Goal: Task Accomplishment & Management: Complete application form

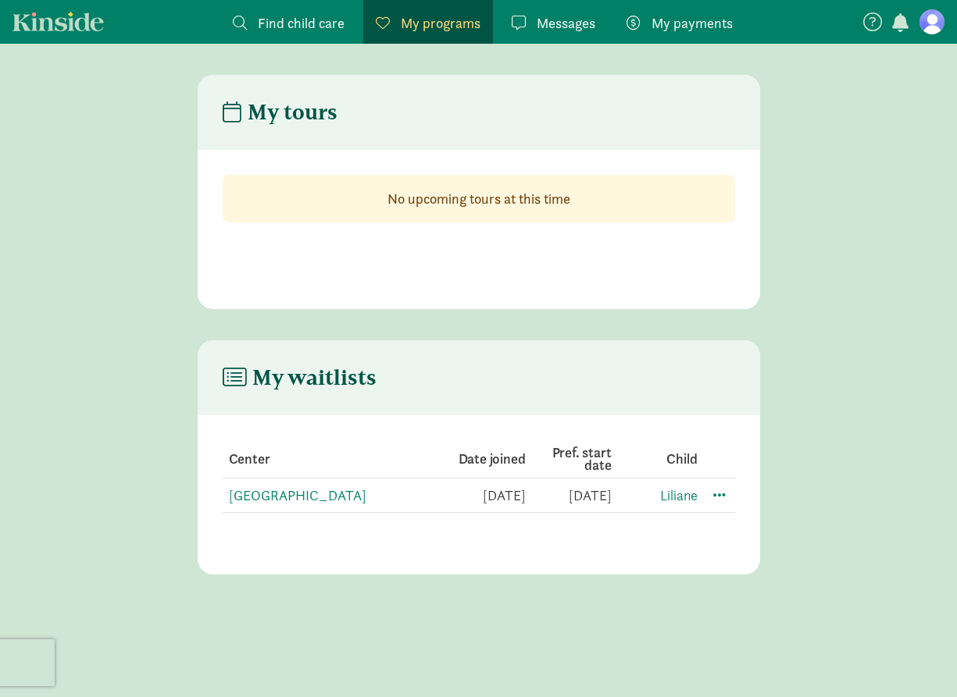
click at [273, 22] on span "Find child care" at bounding box center [301, 22] width 87 height 21
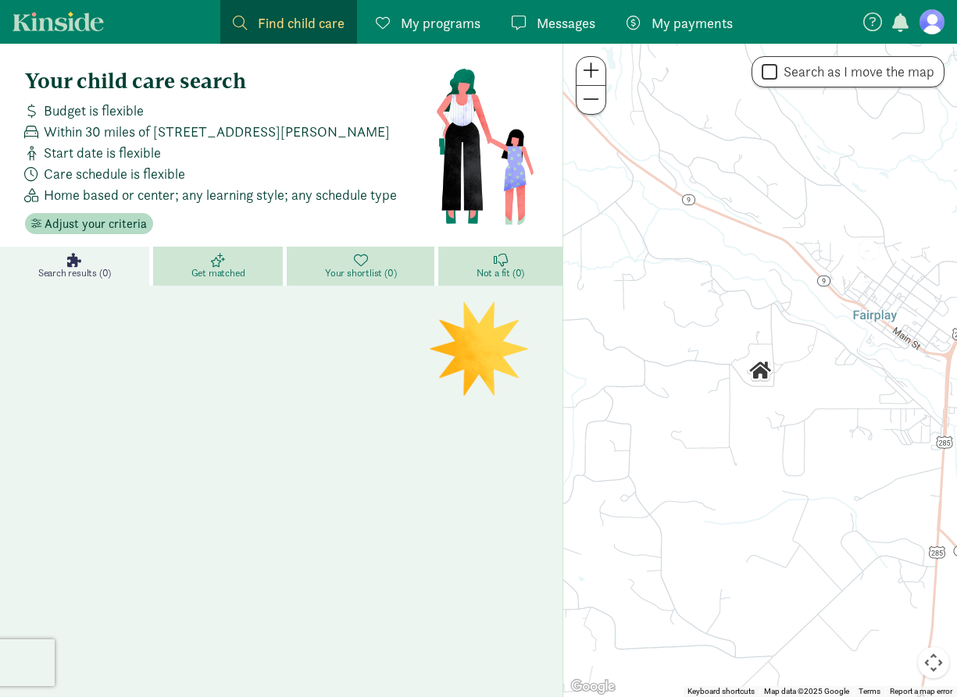
click at [446, 28] on span "My programs" at bounding box center [441, 22] width 80 height 21
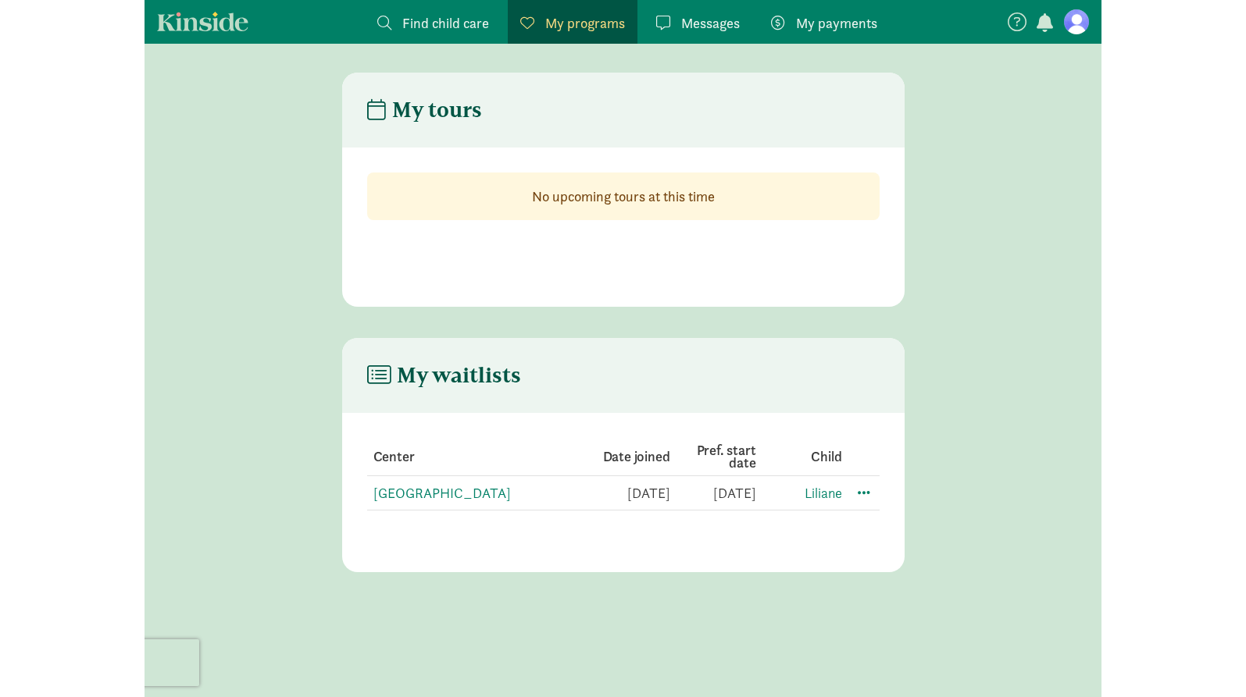
scroll to position [2, 0]
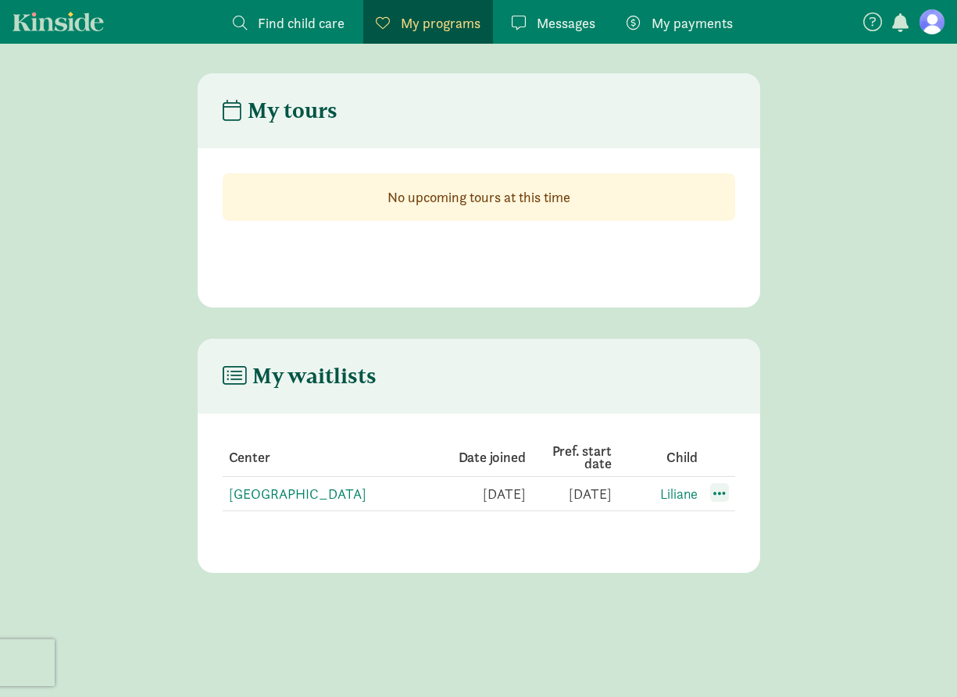
click at [723, 492] on span at bounding box center [719, 492] width 19 height 19
click at [744, 528] on div "Edit preferences" at bounding box center [774, 528] width 141 height 34
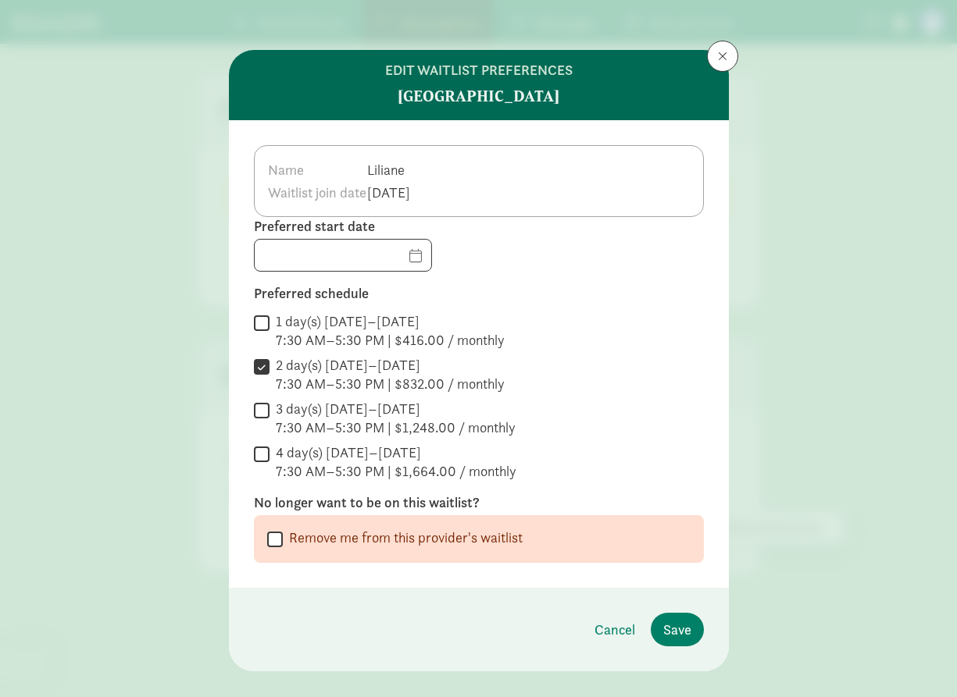
click at [726, 55] on span at bounding box center [722, 56] width 9 height 12
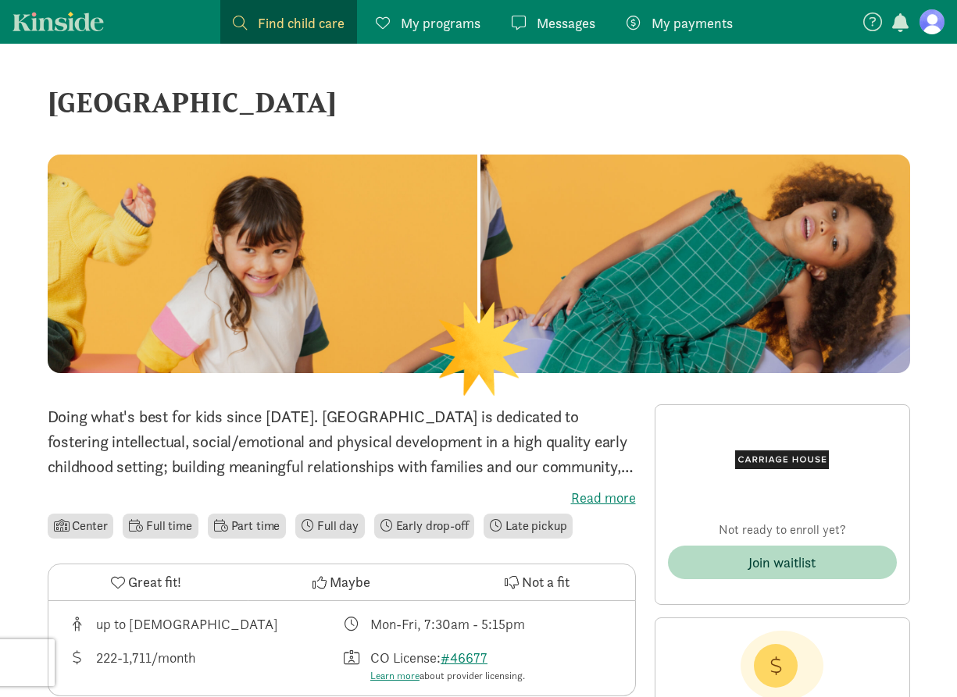
click at [730, 542] on div "Not ready to enroll yet? Join waitlist" at bounding box center [782, 505] width 229 height 174
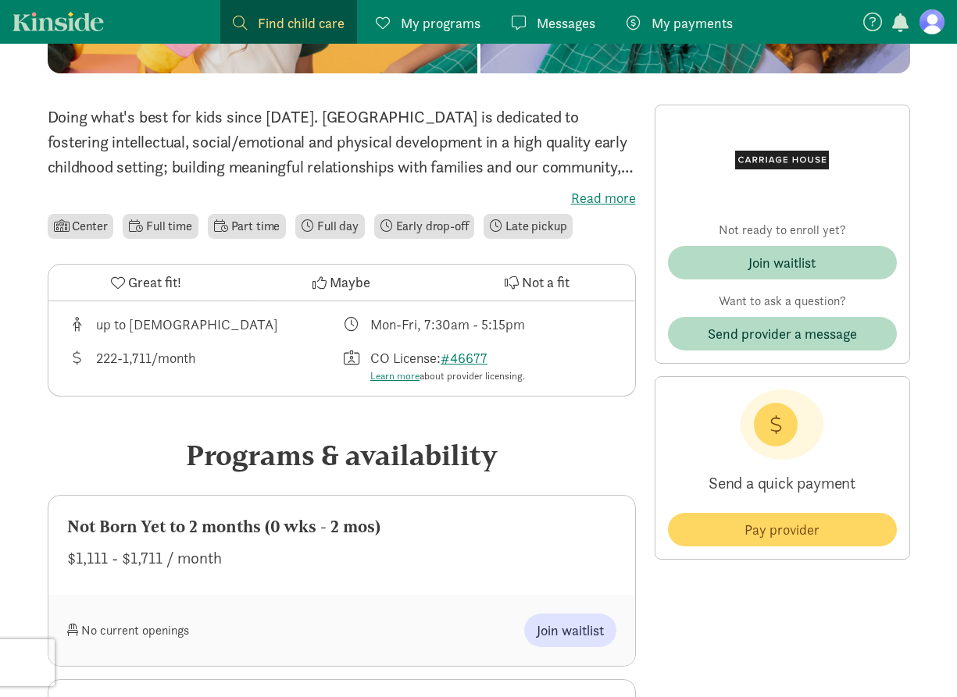
scroll to position [318, 0]
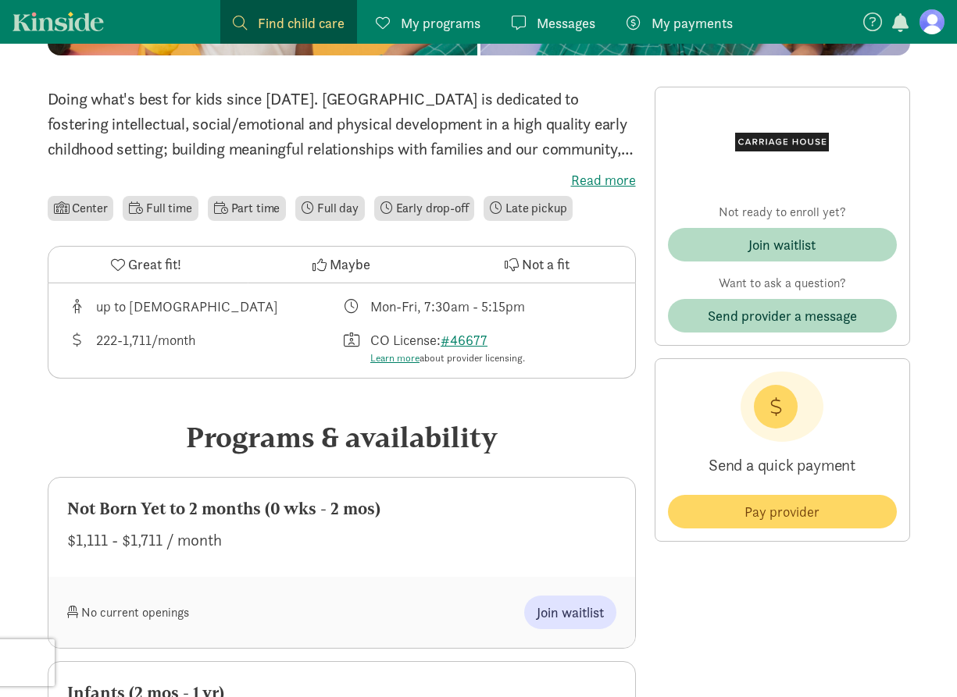
click at [598, 423] on div "Programs & availability" at bounding box center [342, 437] width 588 height 42
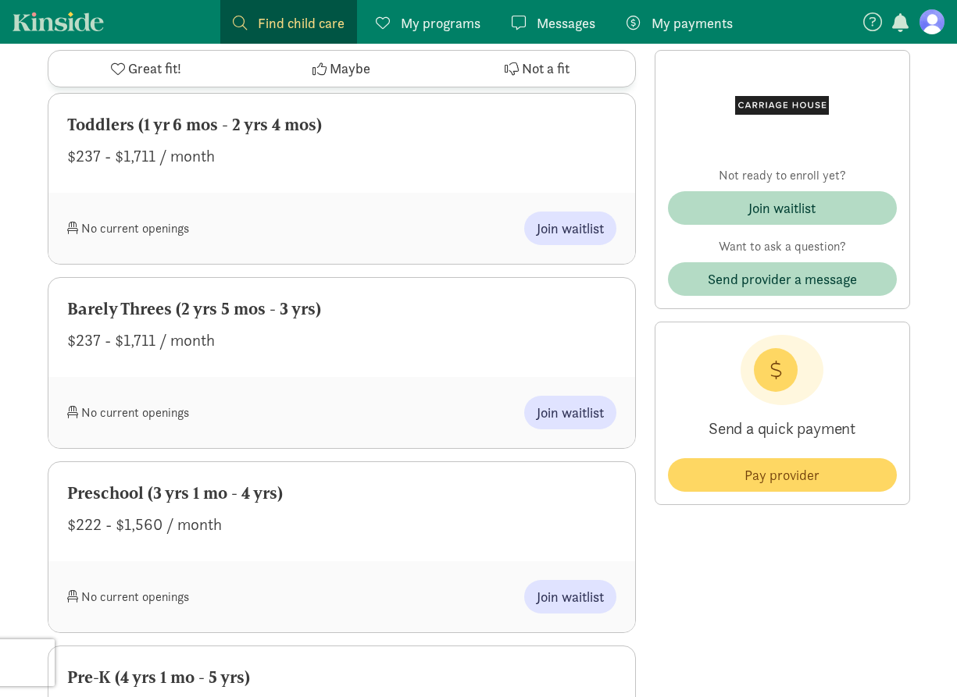
scroll to position [1205, 0]
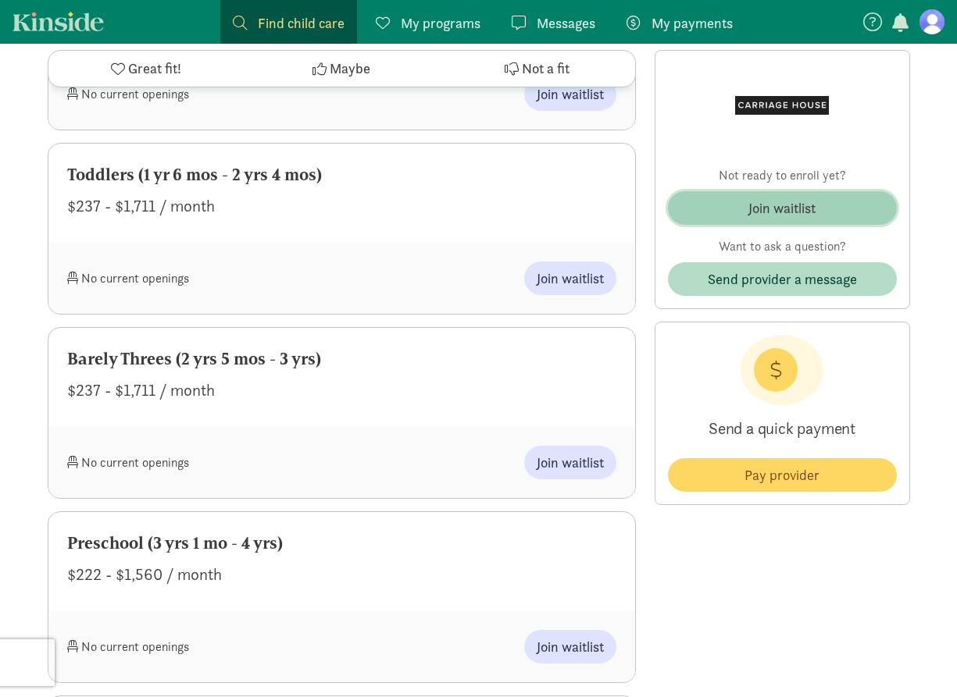
click at [818, 204] on span "Join waitlist" at bounding box center [782, 208] width 204 height 21
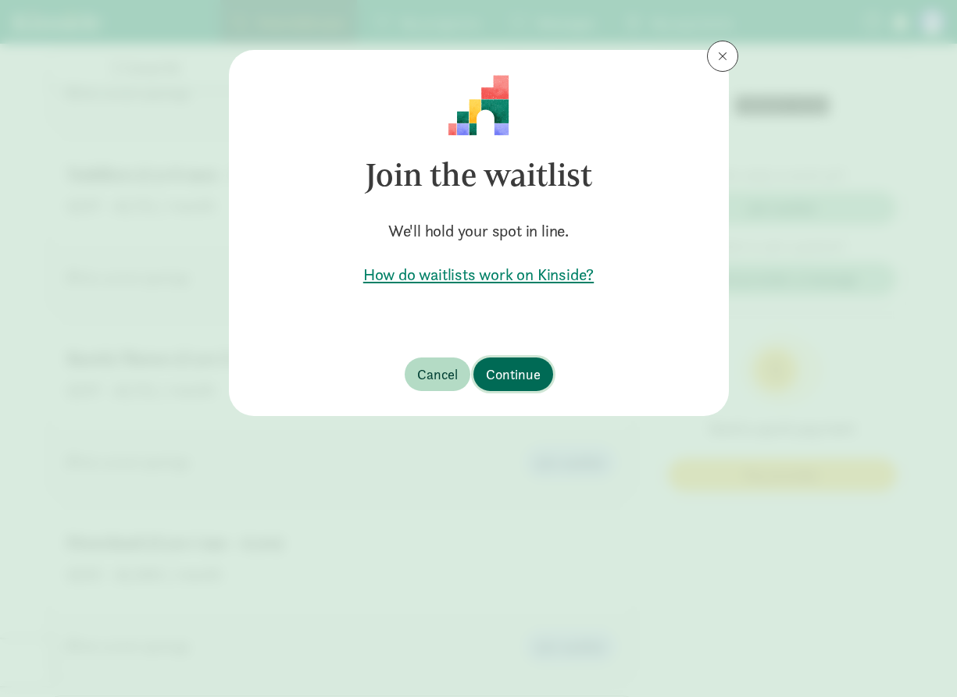
click at [501, 373] on span "Continue" at bounding box center [513, 374] width 55 height 21
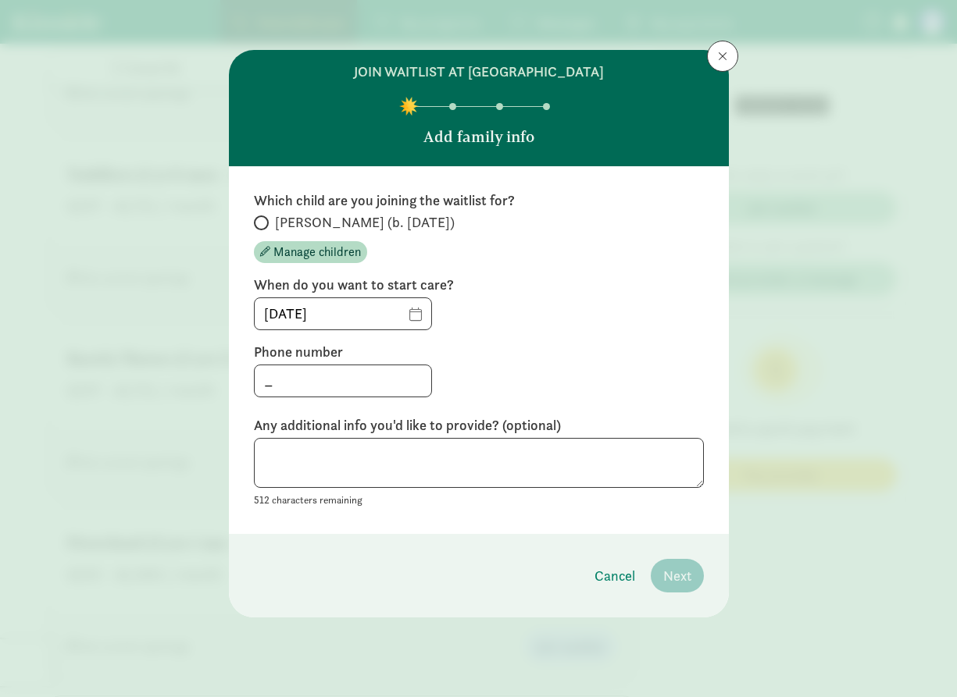
click at [267, 223] on span at bounding box center [261, 223] width 15 height 15
click at [264, 223] on input "[PERSON_NAME] (b. [DATE])" at bounding box center [259, 223] width 10 height 10
radio input "true"
click at [362, 374] on input "_" at bounding box center [343, 381] width 177 height 31
type input "[PHONE_NUMBER]"
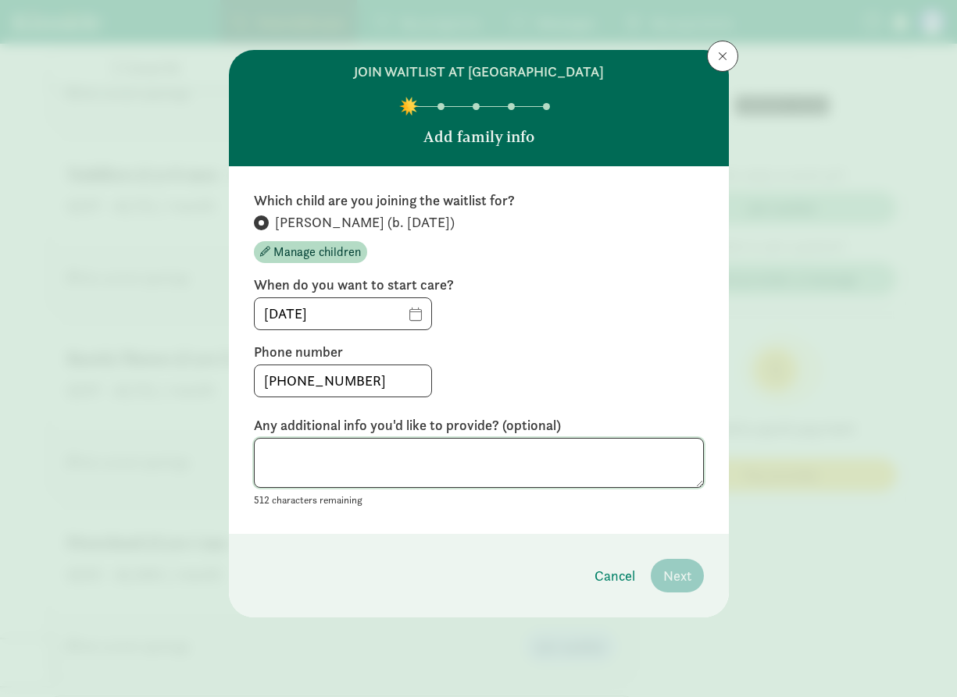
click at [507, 450] on textarea at bounding box center [479, 463] width 450 height 51
click at [682, 579] on span "Next" at bounding box center [677, 575] width 28 height 21
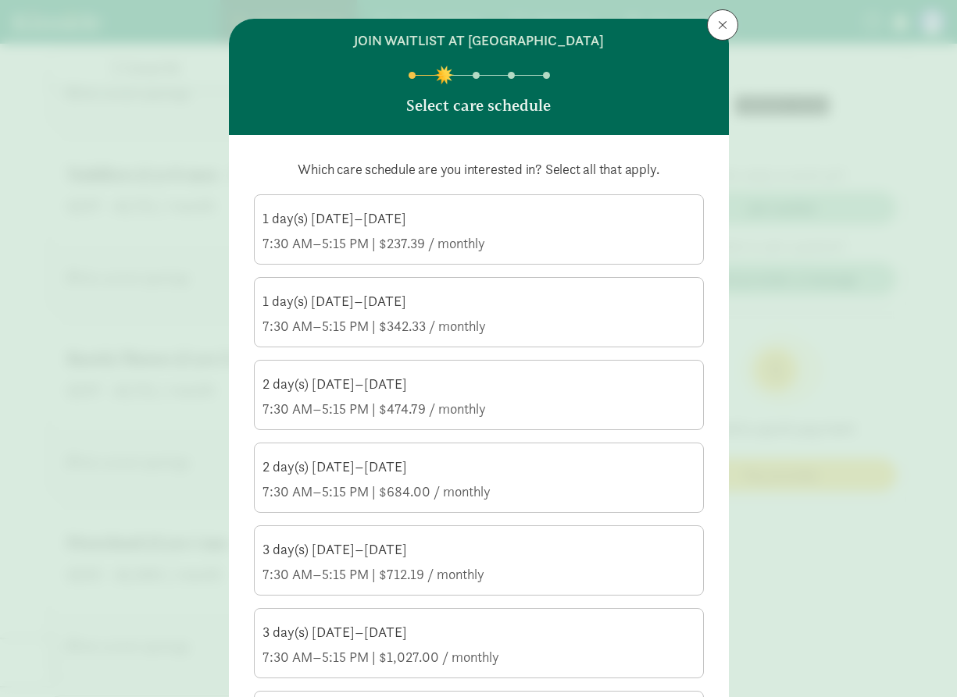
scroll to position [34, 0]
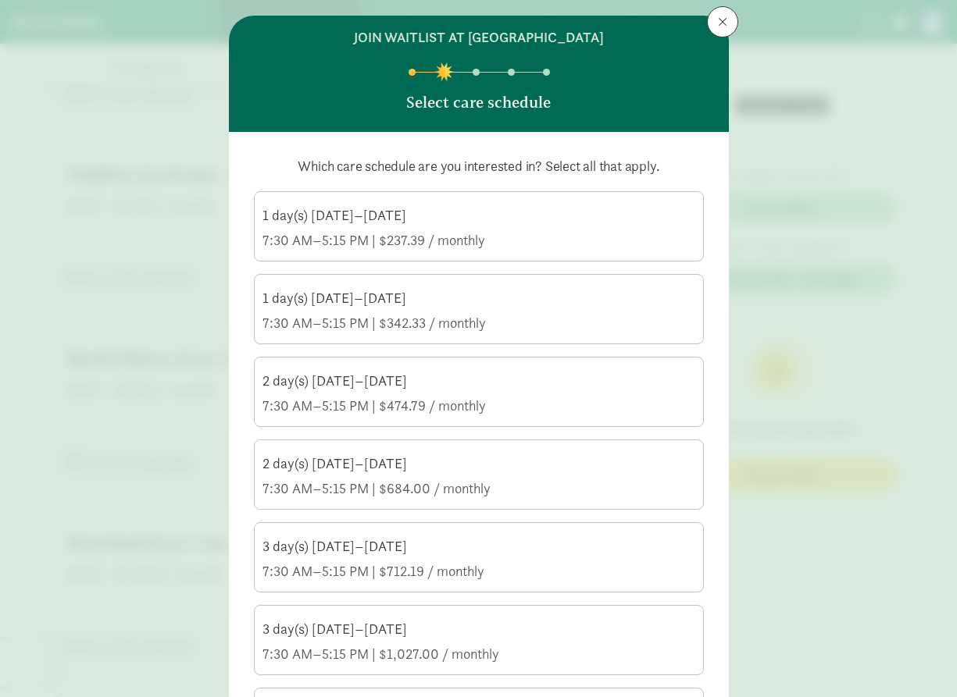
click at [501, 398] on div "7:30 AM–5:15 PM | $474.79 / monthly" at bounding box center [478, 406] width 433 height 19
click at [0, 0] on input "2 day(s) Monday–Friday 7:30 AM–5:15 PM | $474.79 / monthly" at bounding box center [0, 0] width 0 height 0
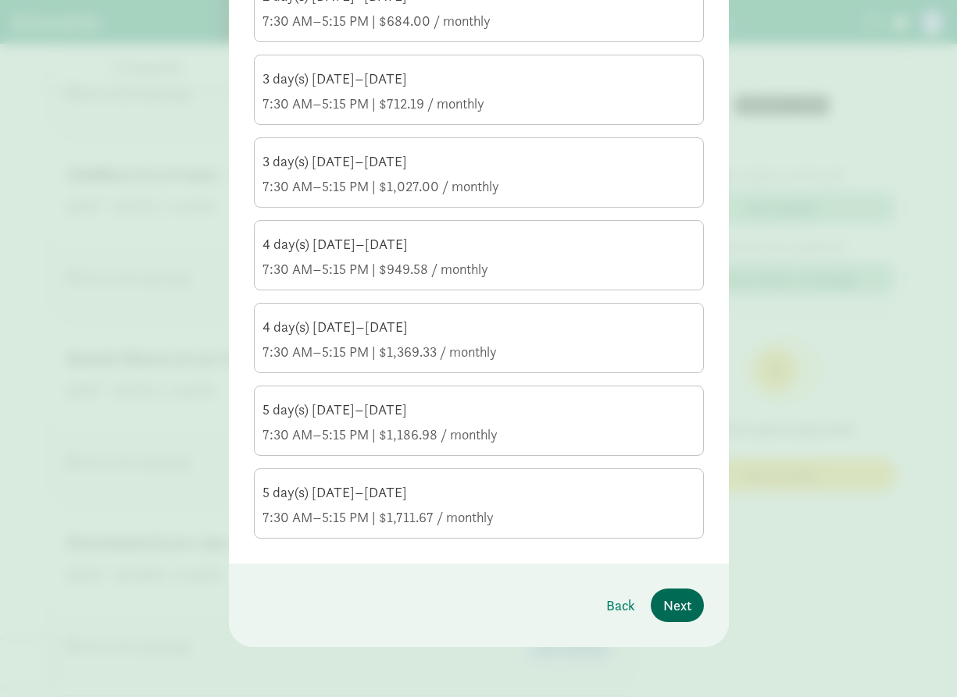
scroll to position [502, 0]
click at [675, 608] on span "Next" at bounding box center [677, 605] width 28 height 21
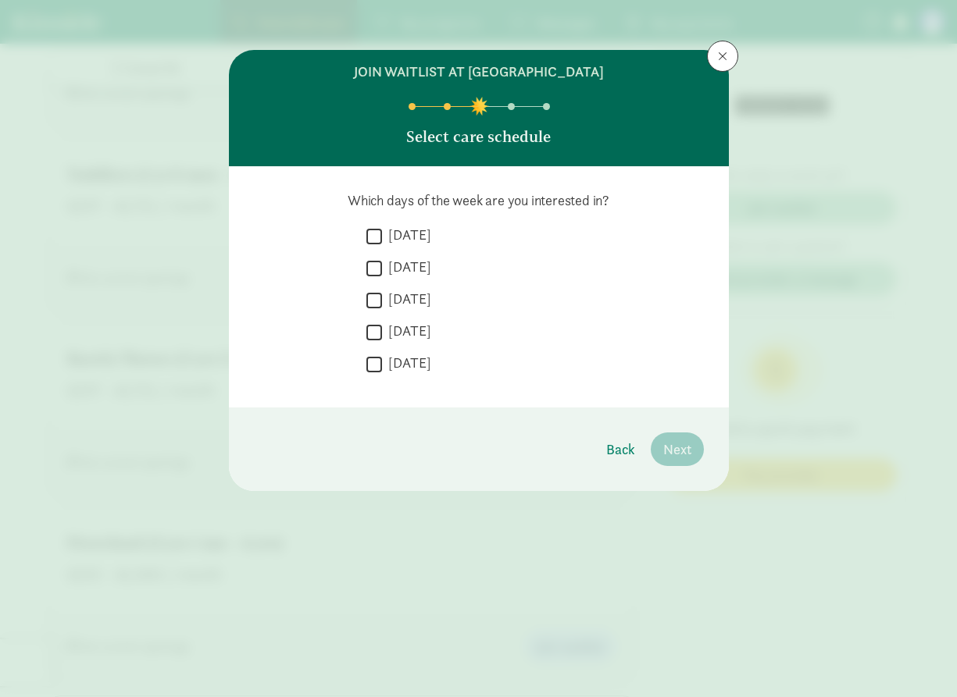
click at [416, 273] on label "Tuesday" at bounding box center [406, 267] width 49 height 19
click at [382, 273] on input "Tuesday" at bounding box center [374, 268] width 16 height 21
checkbox input "true"
click at [431, 331] on label "Thursday" at bounding box center [406, 331] width 49 height 19
click at [382, 331] on input "Thursday" at bounding box center [374, 332] width 16 height 21
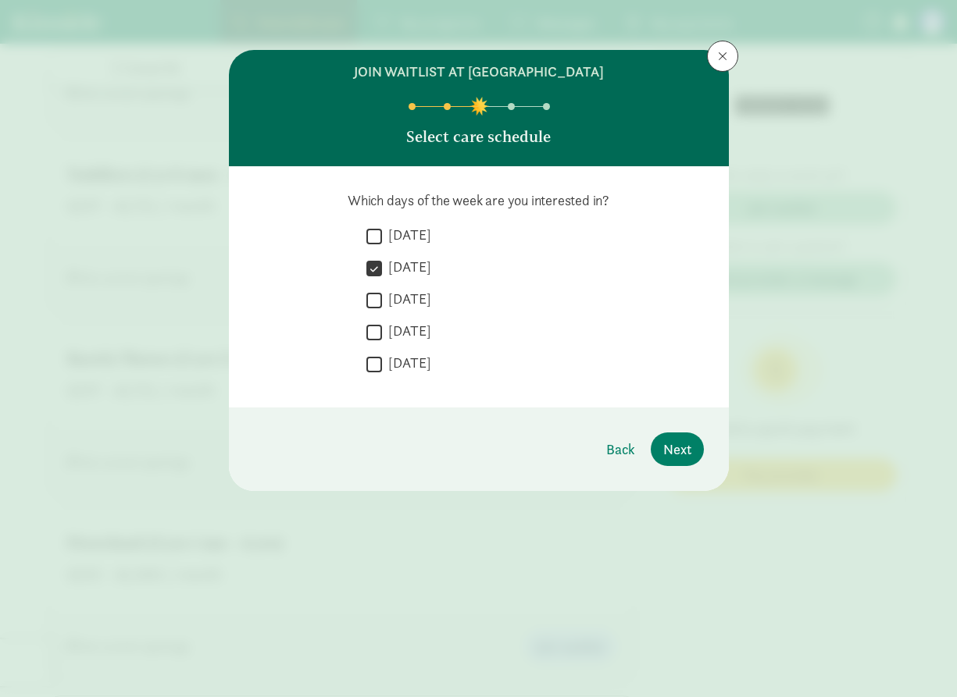
checkbox input "true"
click at [721, 52] on span at bounding box center [722, 56] width 9 height 12
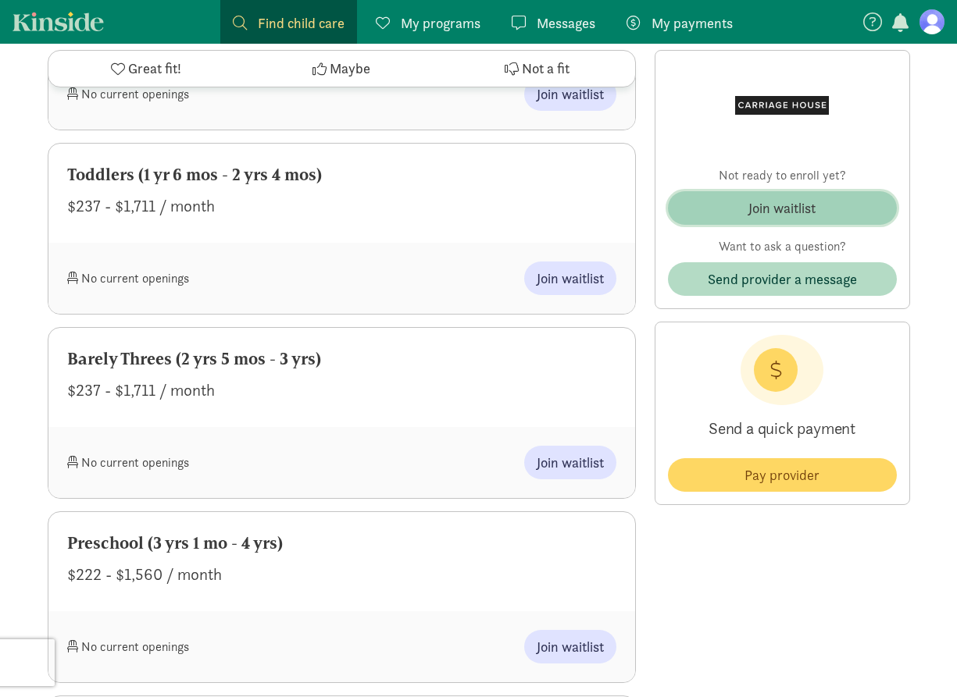
click at [826, 194] on button "Join waitlist" at bounding box center [782, 208] width 229 height 34
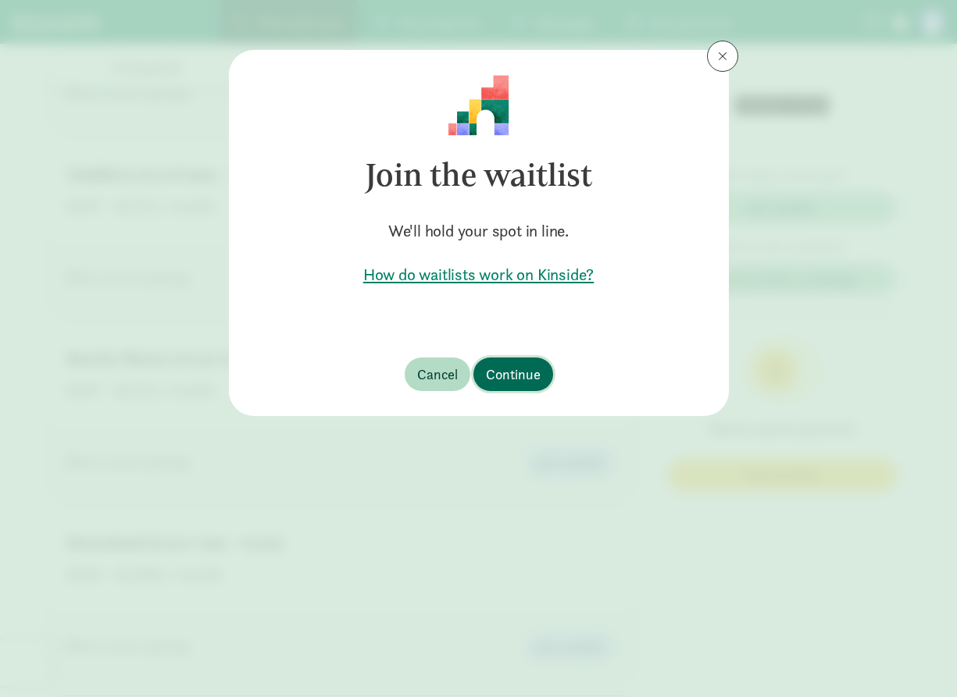
click at [533, 371] on span "Continue" at bounding box center [513, 374] width 55 height 21
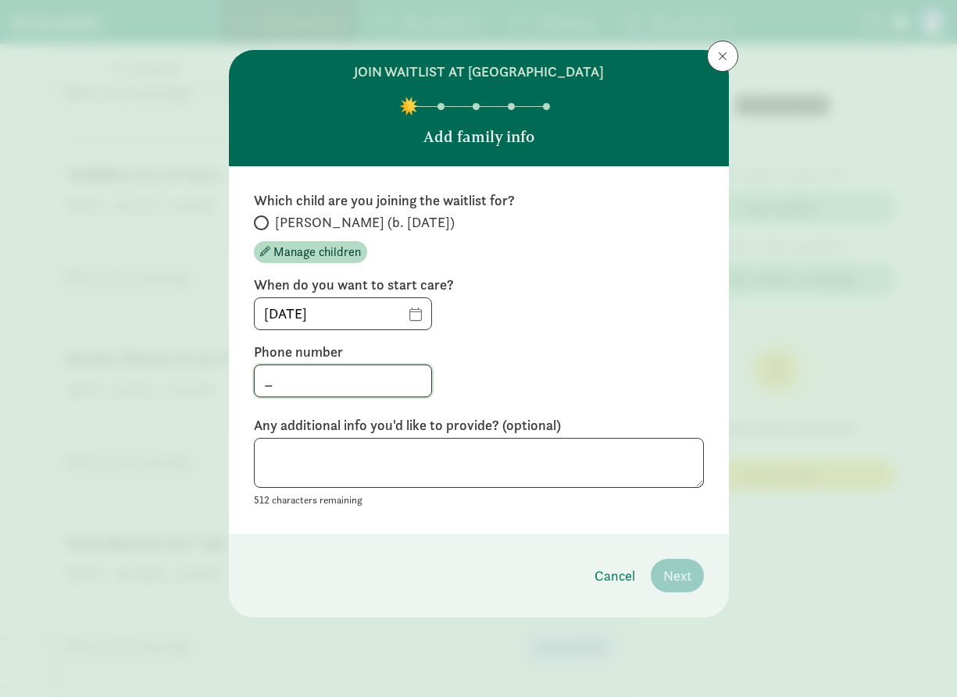
click at [396, 377] on input "_" at bounding box center [343, 381] width 177 height 31
type input "[PHONE_NUMBER]"
click at [565, 455] on textarea at bounding box center [479, 463] width 450 height 51
click at [268, 219] on label "[PERSON_NAME] (b. [DATE])" at bounding box center [479, 222] width 450 height 19
click at [264, 219] on input "[PERSON_NAME] (b. [DATE])" at bounding box center [259, 223] width 10 height 10
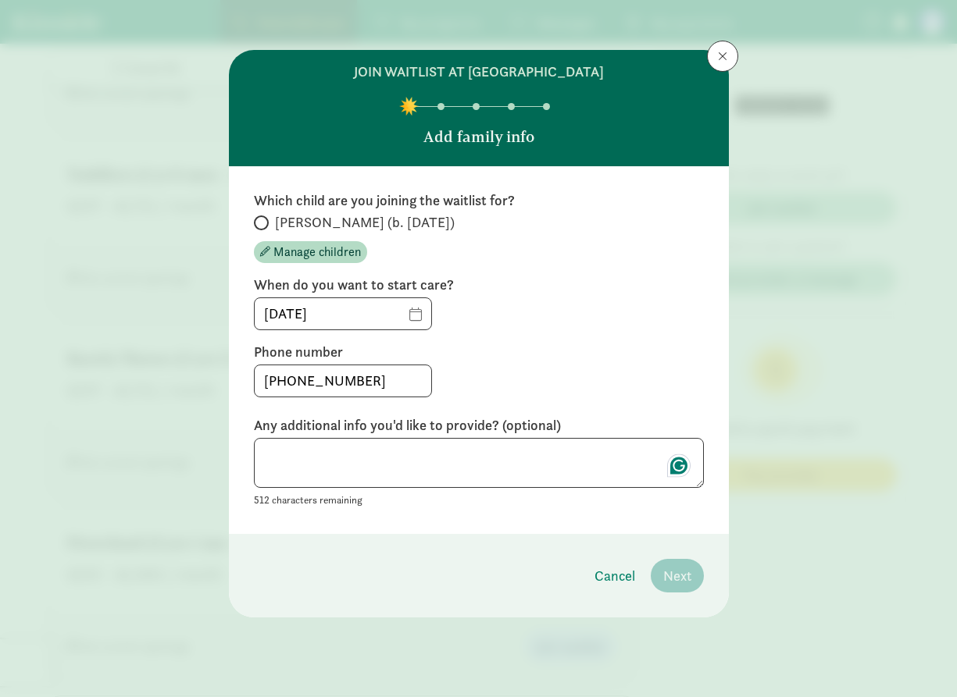
radio input "true"
click at [689, 574] on span "Next" at bounding box center [677, 575] width 28 height 21
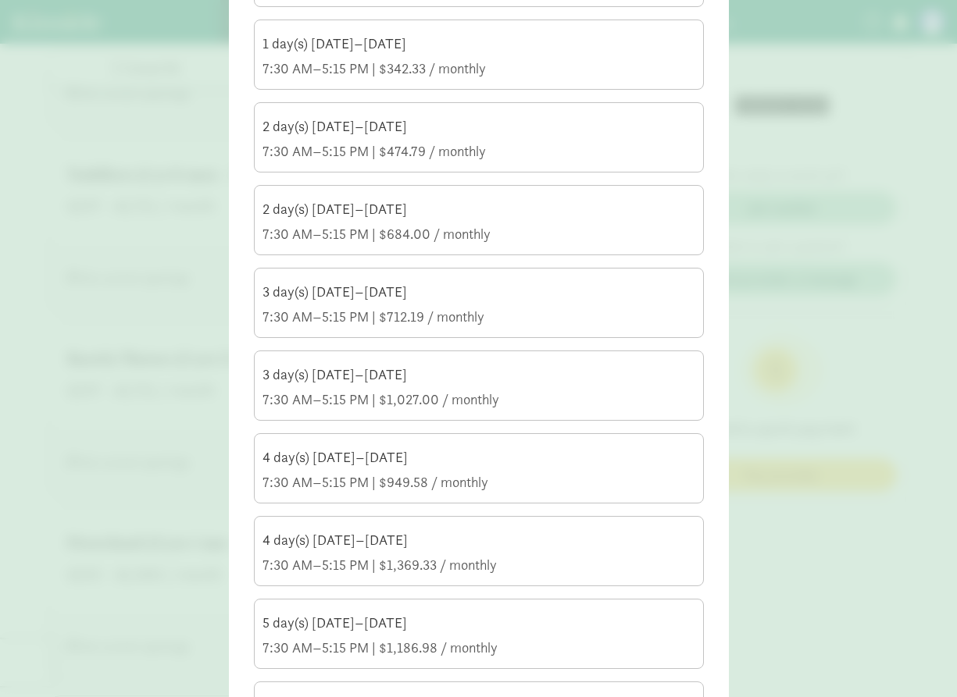
scroll to position [322, 0]
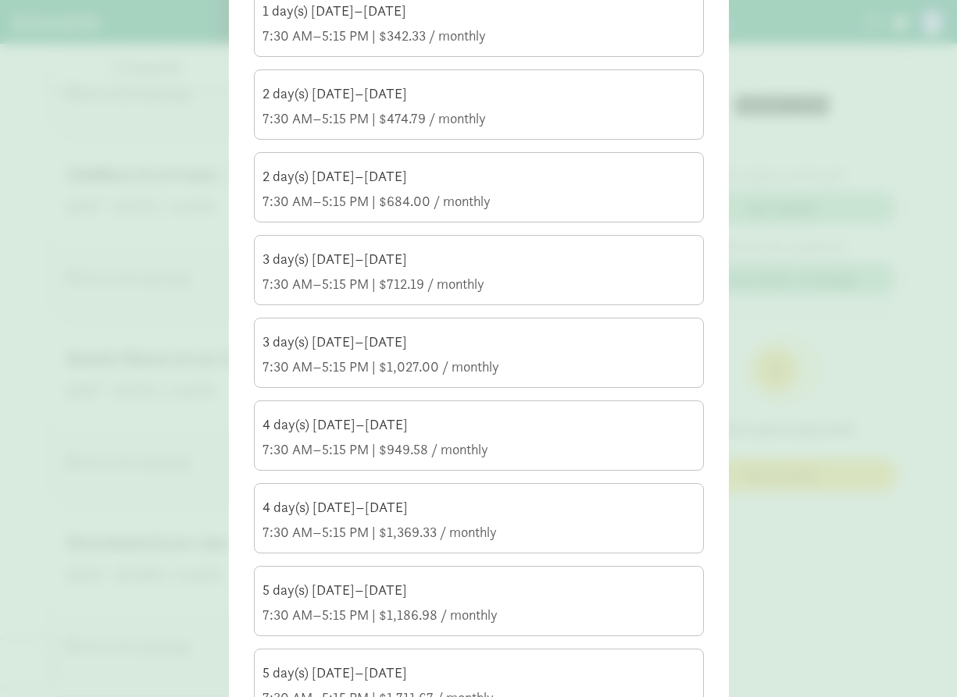
click at [608, 272] on div "3 day(s) Monday–Friday 7:30 AM–5:15 PM | $712.19 / monthly" at bounding box center [478, 272] width 433 height 44
click at [0, 0] on input "3 day(s) Monday–Friday 7:30 AM–5:15 PM | $712.19 / monthly" at bounding box center [0, 0] width 0 height 0
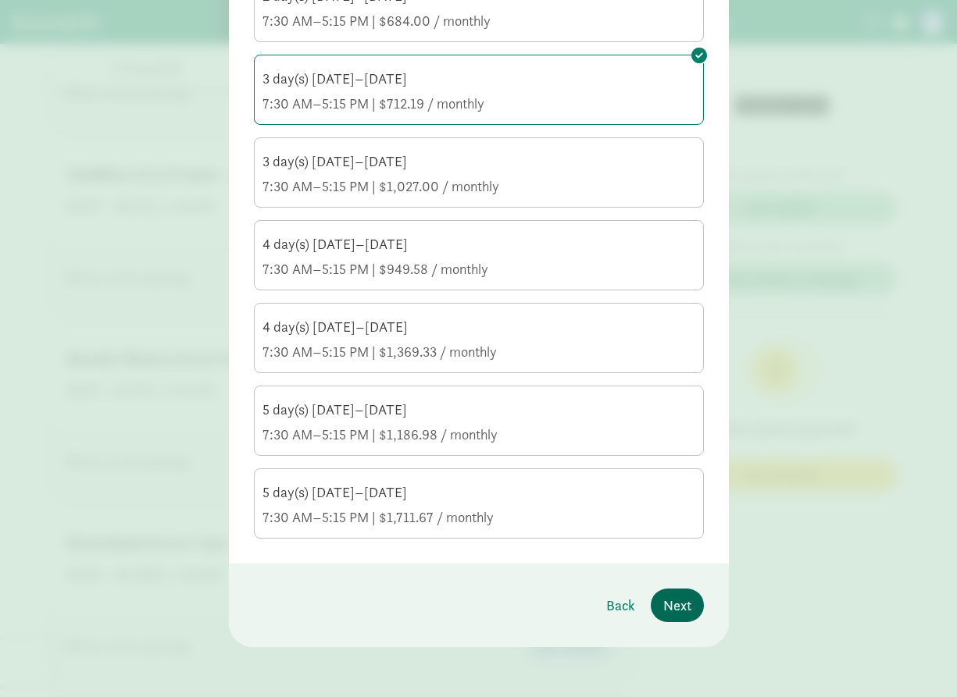
scroll to position [502, 0]
click at [687, 608] on span "Next" at bounding box center [677, 605] width 28 height 21
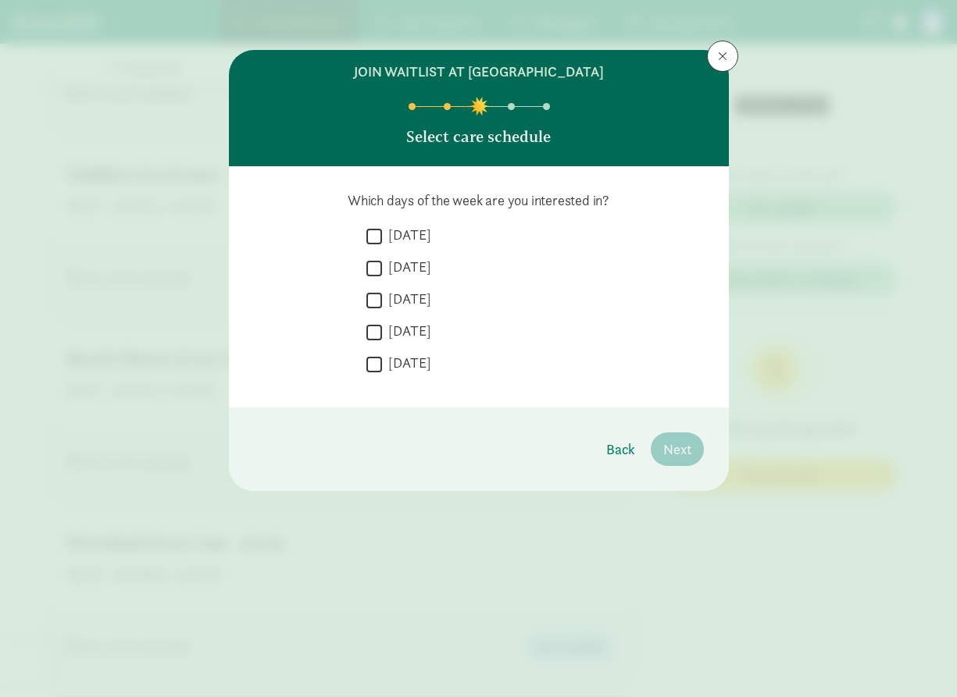
click at [419, 271] on label "Tuesday" at bounding box center [406, 267] width 49 height 19
click at [382, 271] on input "Tuesday" at bounding box center [374, 268] width 16 height 21
checkbox input "true"
click at [431, 304] on label "Wednesday" at bounding box center [406, 299] width 49 height 19
click at [382, 304] on input "Wednesday" at bounding box center [374, 300] width 16 height 21
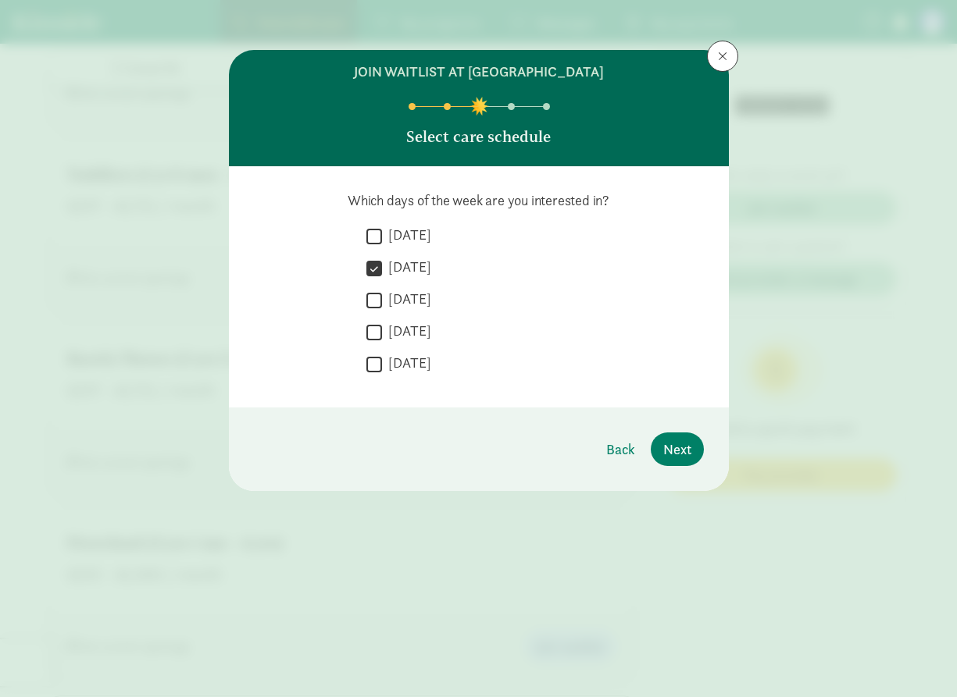
checkbox input "true"
click at [431, 333] on label "Thursday" at bounding box center [406, 331] width 49 height 19
click at [382, 333] on input "Thursday" at bounding box center [374, 332] width 16 height 21
checkbox input "true"
click at [683, 442] on span "Next" at bounding box center [677, 449] width 28 height 21
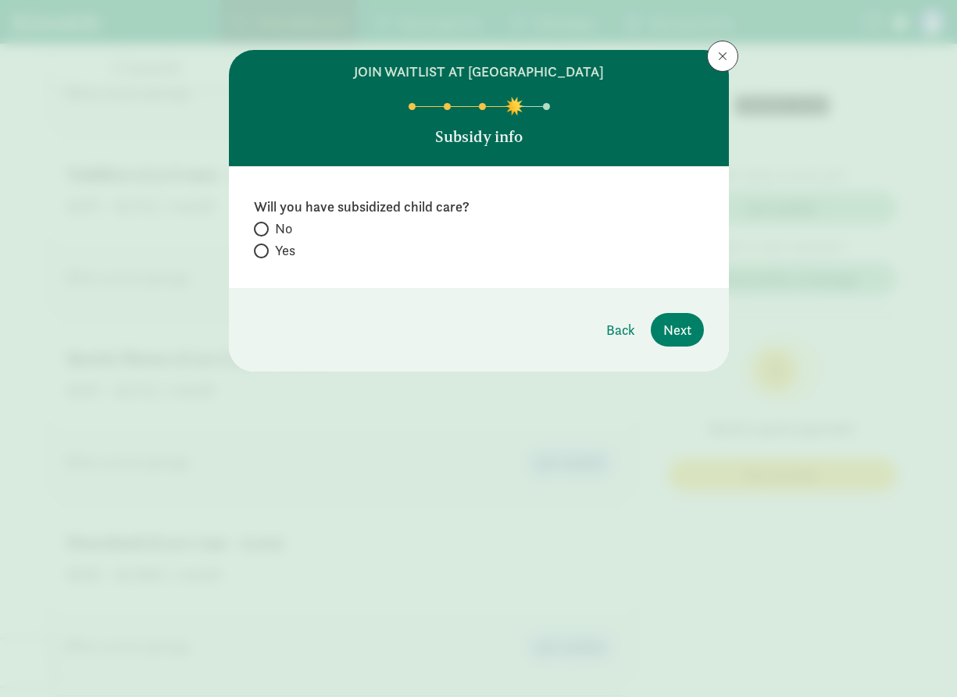
click at [259, 227] on input "No" at bounding box center [259, 229] width 10 height 10
radio input "true"
click at [679, 330] on span "Next" at bounding box center [677, 329] width 28 height 21
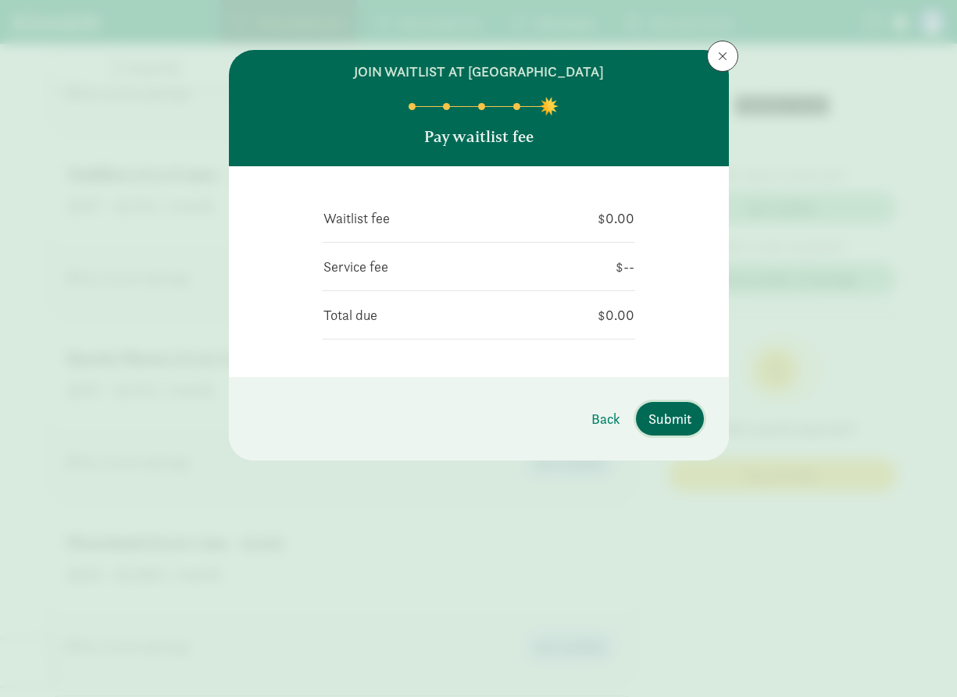
click at [672, 420] on span "Submit" at bounding box center [669, 418] width 43 height 21
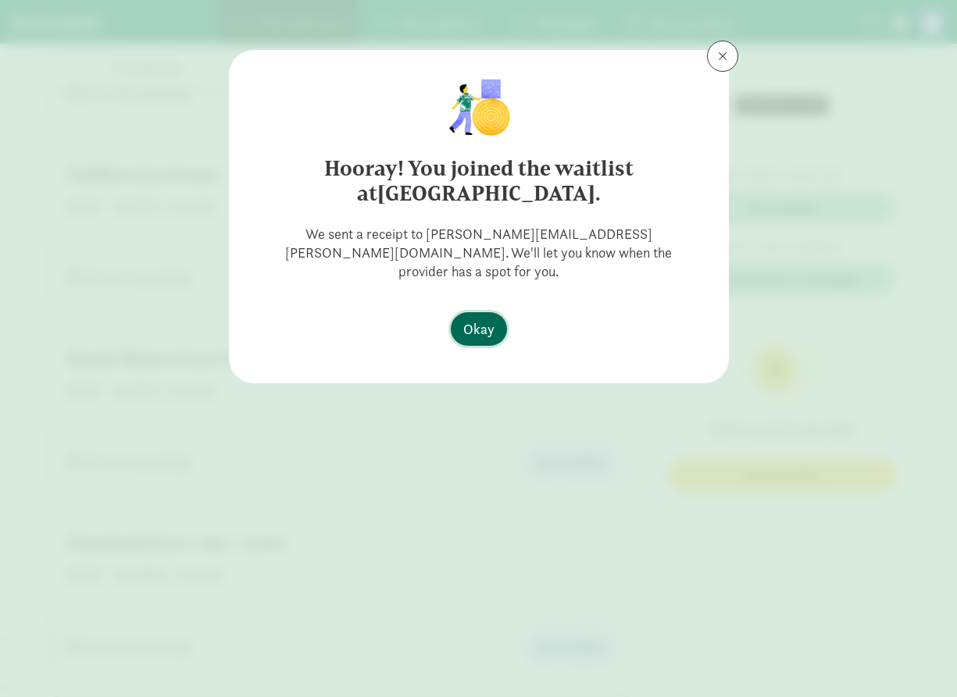
click at [476, 312] on button "Okay" at bounding box center [479, 329] width 56 height 34
click at [487, 319] on span "Okay" at bounding box center [478, 329] width 31 height 21
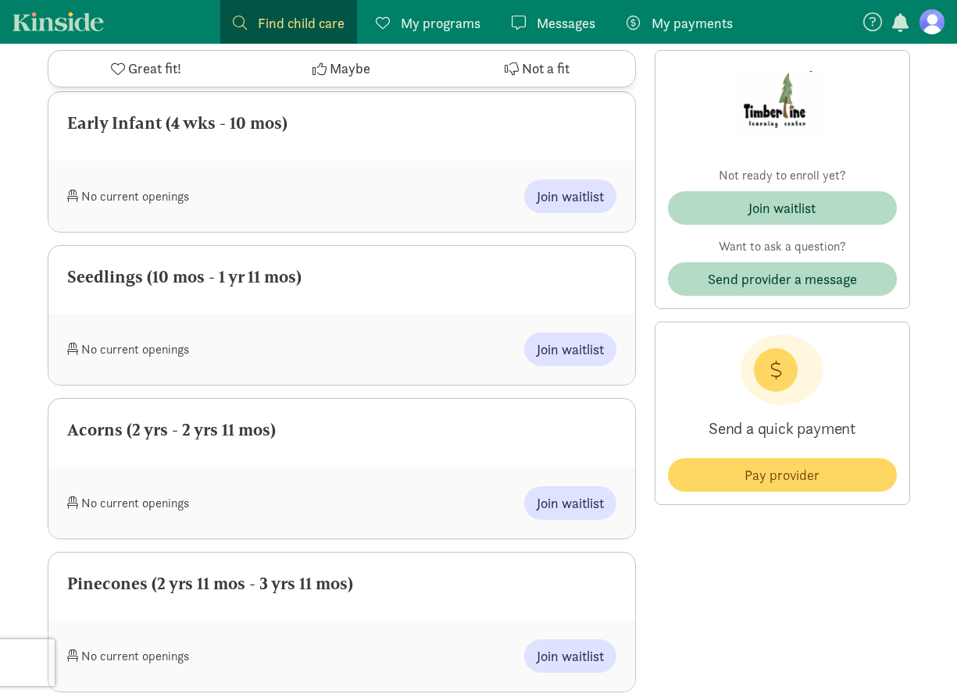
scroll to position [713, 0]
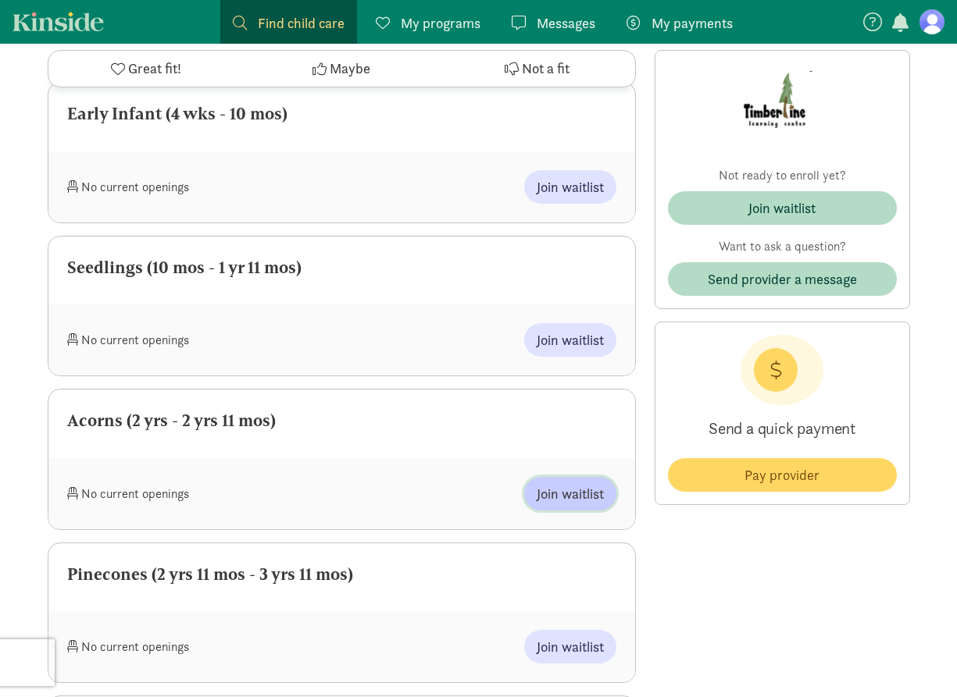
click at [584, 498] on span "Join waitlist" at bounding box center [570, 493] width 67 height 21
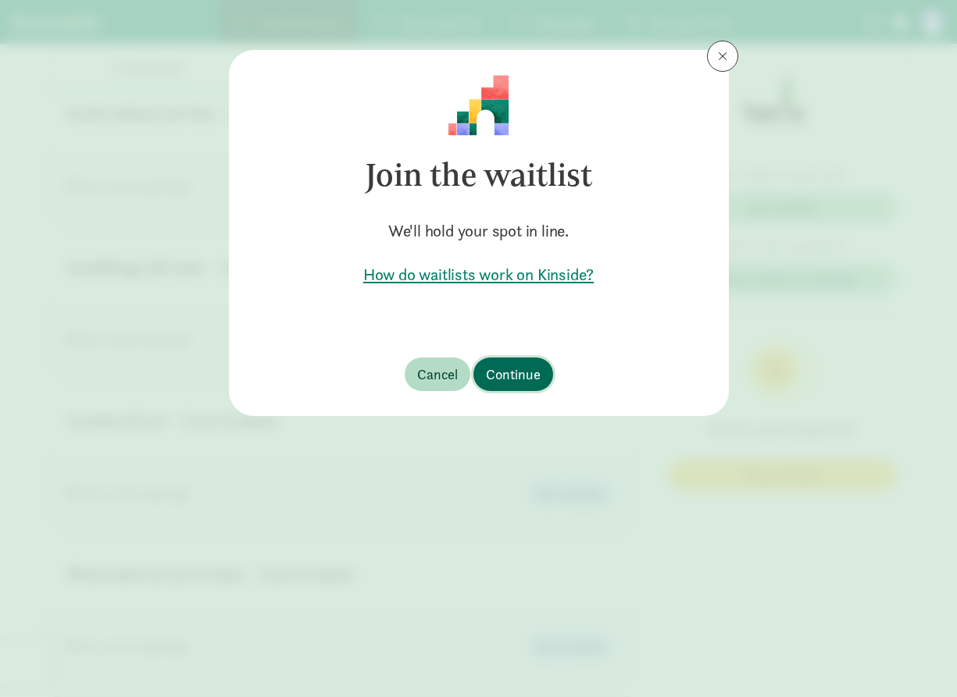
click at [521, 376] on span "Continue" at bounding box center [513, 374] width 55 height 21
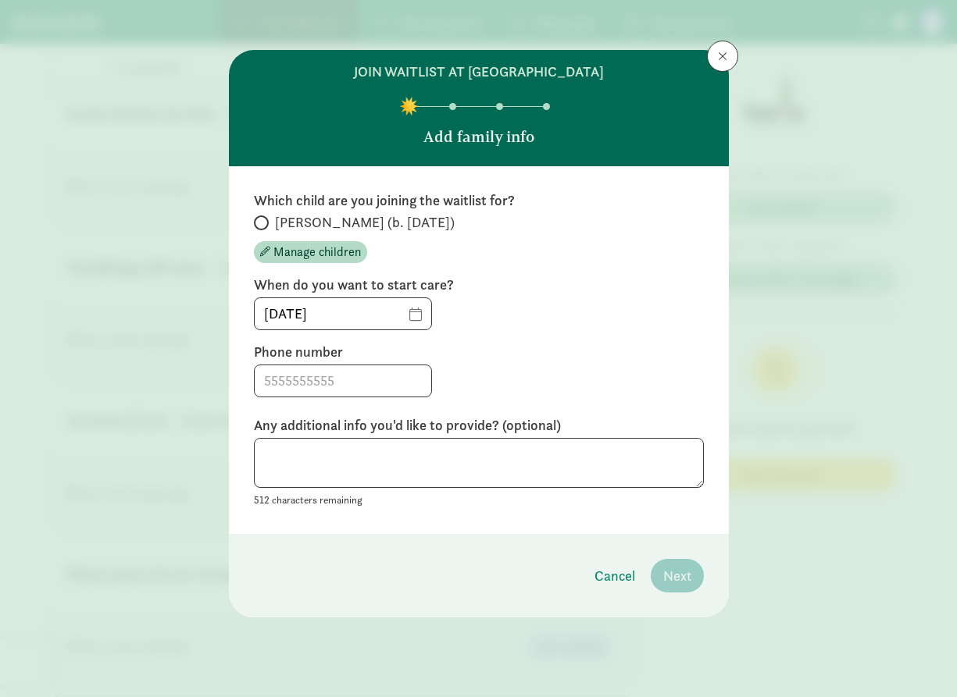
click at [276, 227] on span "[PERSON_NAME] (b. [DATE])" at bounding box center [365, 222] width 180 height 19
click at [264, 227] on input "[PERSON_NAME] (b. [DATE])" at bounding box center [259, 223] width 10 height 10
radio input "true"
click at [351, 384] on input at bounding box center [343, 381] width 177 height 31
type input "[PHONE_NUMBER]"
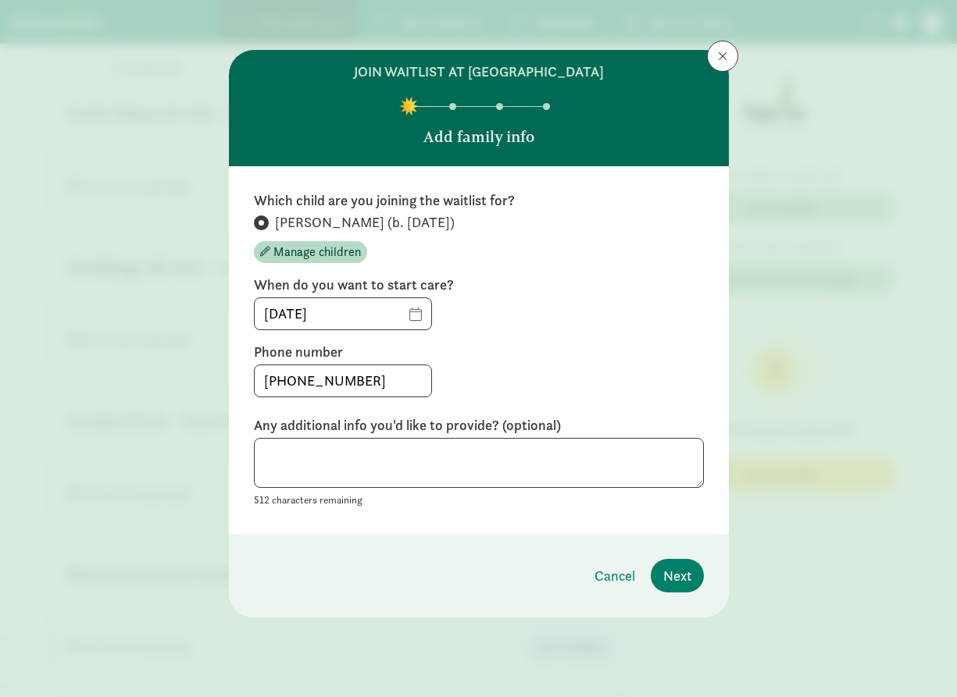
click at [623, 536] on footer "Cancel Next" at bounding box center [479, 576] width 500 height 84
click at [694, 579] on button "Next" at bounding box center [677, 576] width 53 height 34
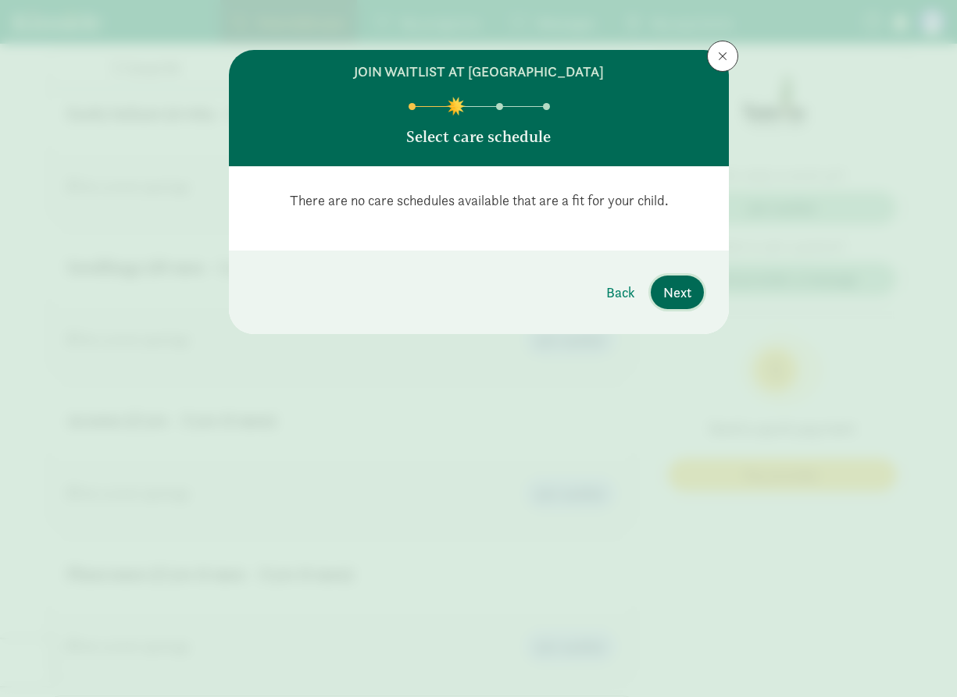
click at [687, 296] on span "Next" at bounding box center [677, 292] width 28 height 21
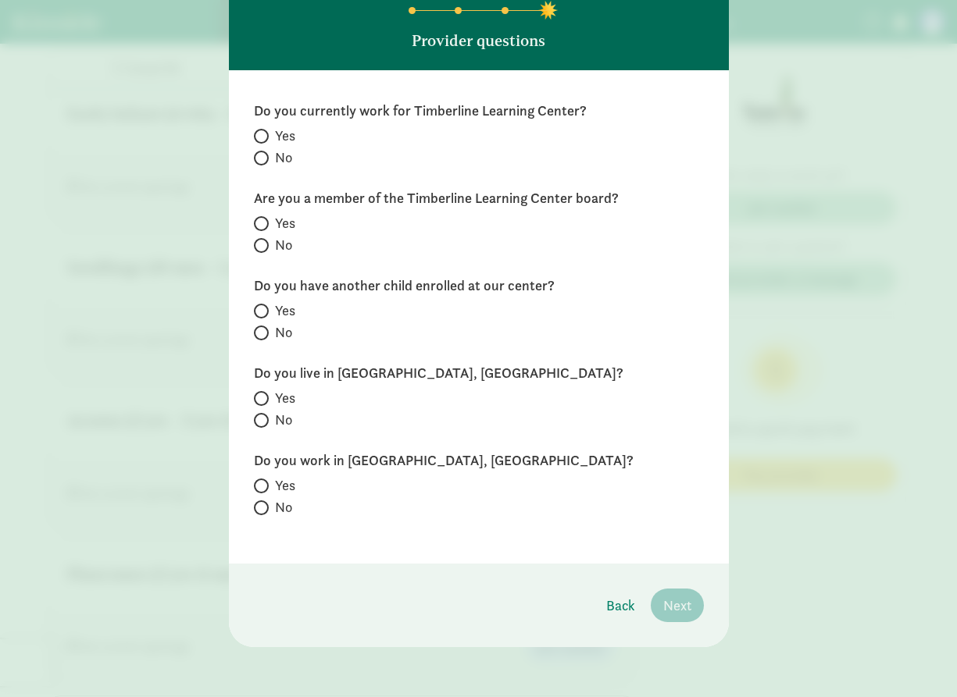
scroll to position [96, 0]
click at [260, 419] on input "No" at bounding box center [259, 421] width 10 height 10
radio input "true"
click at [259, 508] on input "No" at bounding box center [259, 508] width 10 height 10
radio input "true"
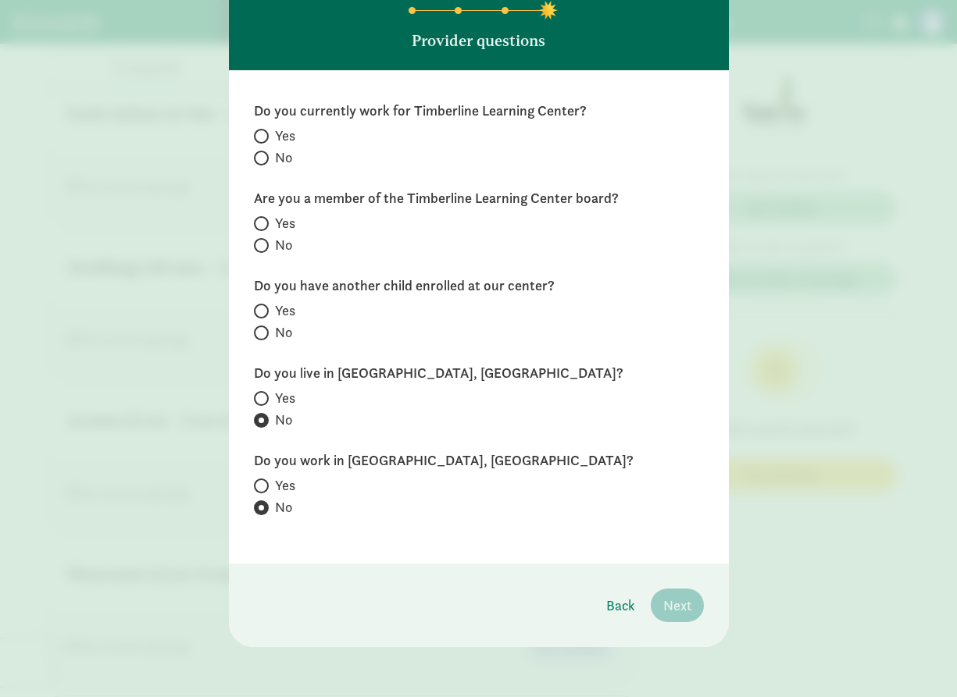
click at [263, 335] on span at bounding box center [261, 333] width 15 height 15
click at [263, 335] on input "No" at bounding box center [259, 333] width 10 height 10
radio input "true"
click at [268, 245] on span at bounding box center [261, 245] width 15 height 15
click at [264, 245] on input "No" at bounding box center [259, 246] width 10 height 10
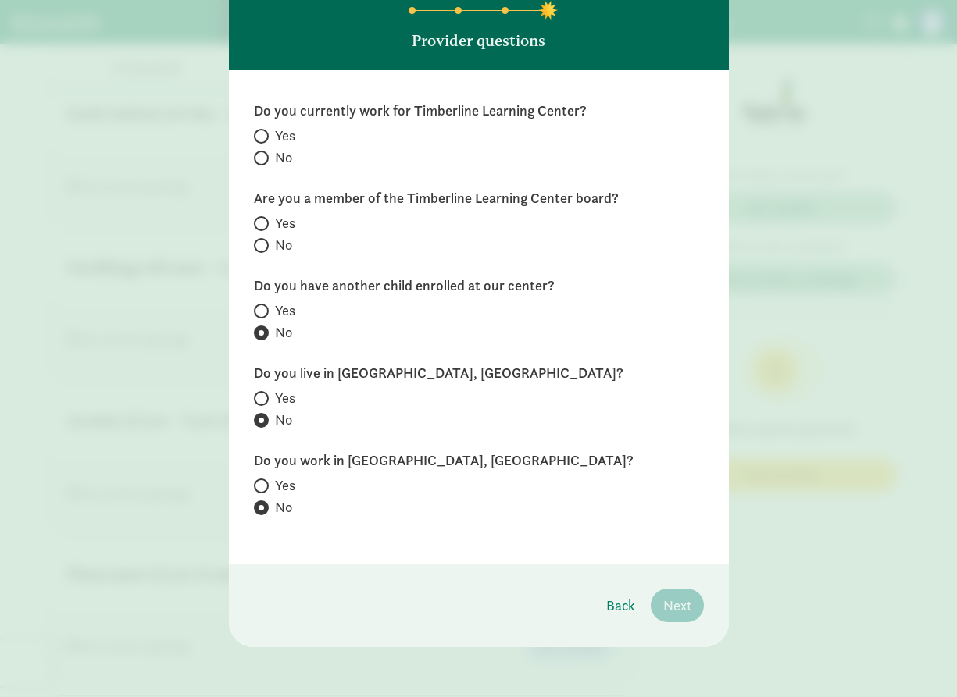
radio input "true"
click at [264, 158] on span at bounding box center [261, 158] width 15 height 15
click at [264, 158] on input "No" at bounding box center [259, 158] width 10 height 10
radio input "true"
click at [676, 612] on span "Next" at bounding box center [677, 605] width 28 height 21
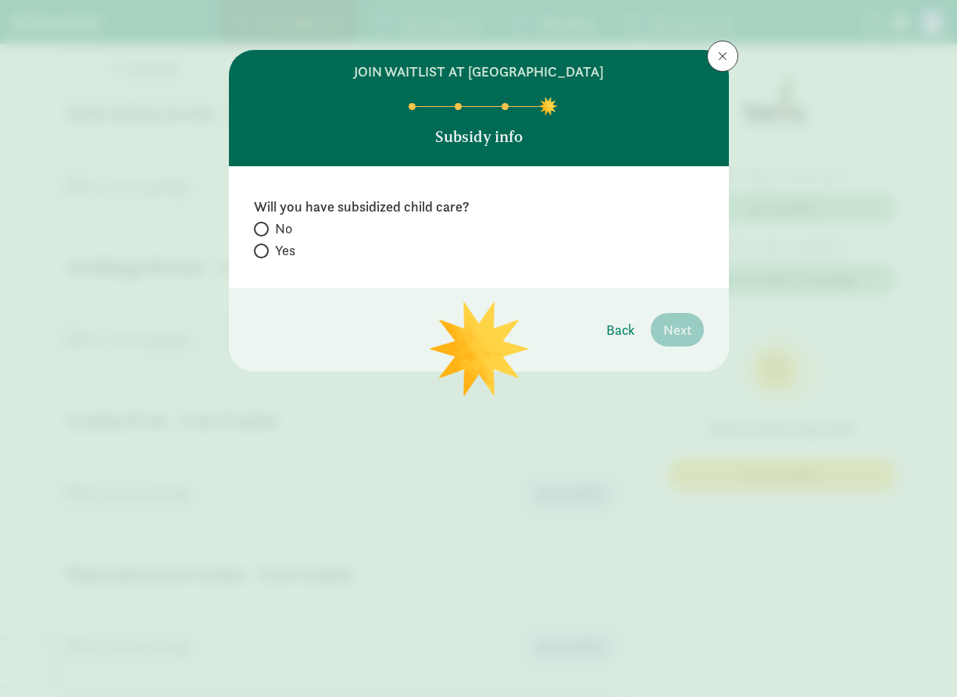
scroll to position [0, 0]
click at [262, 228] on input "No" at bounding box center [259, 229] width 10 height 10
radio input "true"
click at [687, 327] on span "Next" at bounding box center [677, 329] width 28 height 21
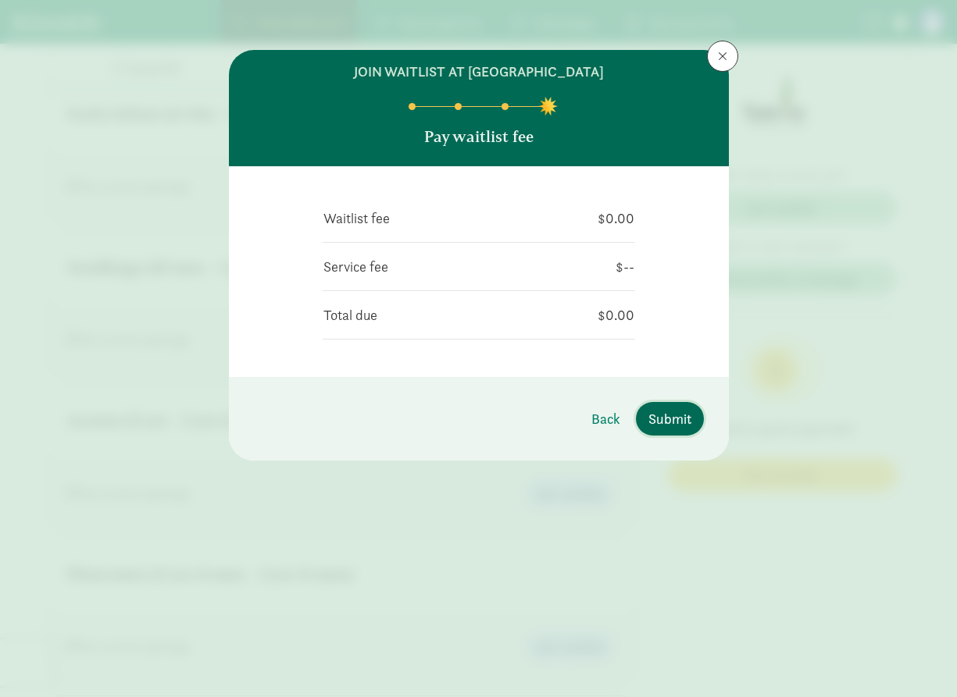
click at [669, 419] on span "Submit" at bounding box center [669, 418] width 43 height 21
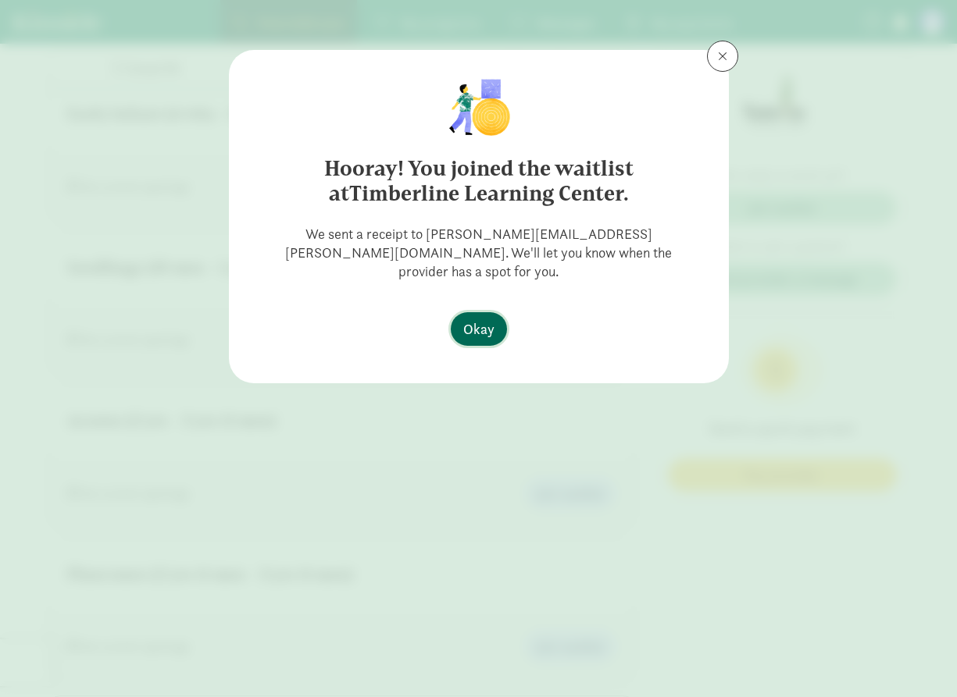
click at [494, 312] on button "Okay" at bounding box center [479, 329] width 56 height 34
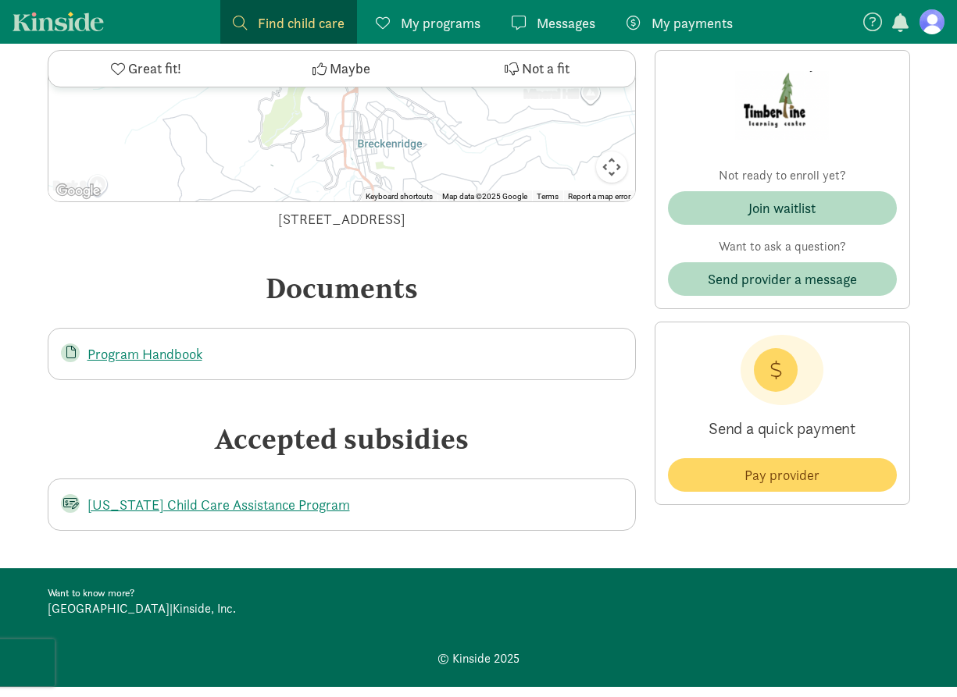
scroll to position [2210, 0]
